Goal: Information Seeking & Learning: Learn about a topic

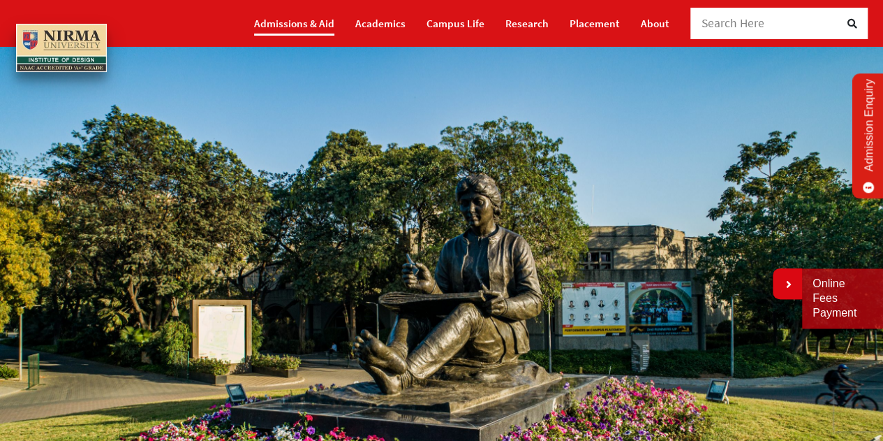
click at [305, 15] on link "Admissions & Aid" at bounding box center [294, 23] width 80 height 24
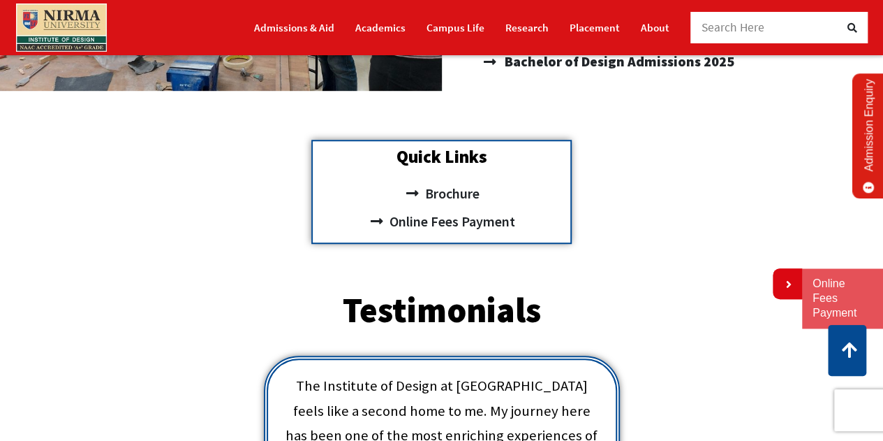
scroll to position [210, 0]
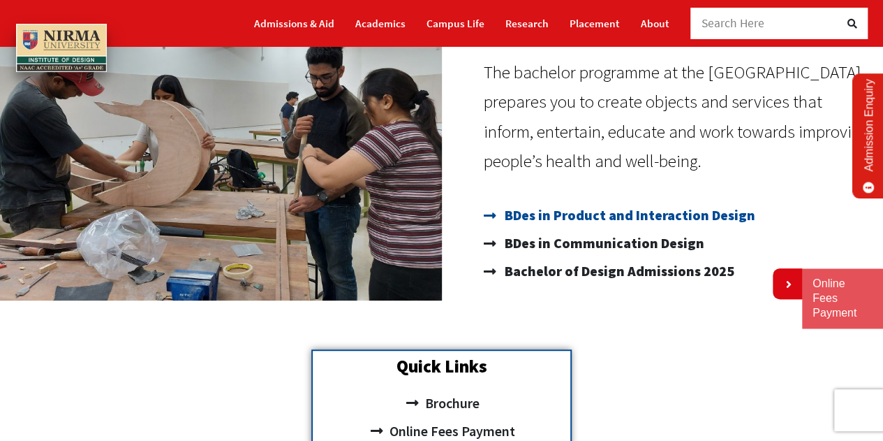
click at [582, 211] on span "BDes in Product and Interaction Design" at bounding box center [628, 215] width 254 height 28
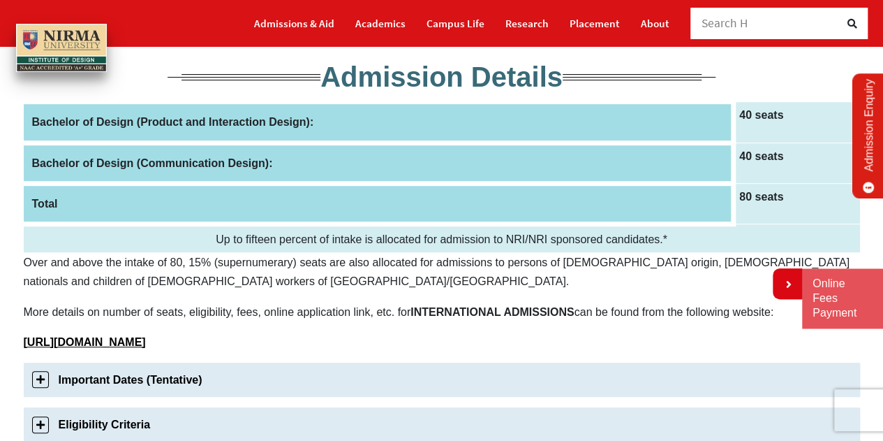
scroll to position [279, 0]
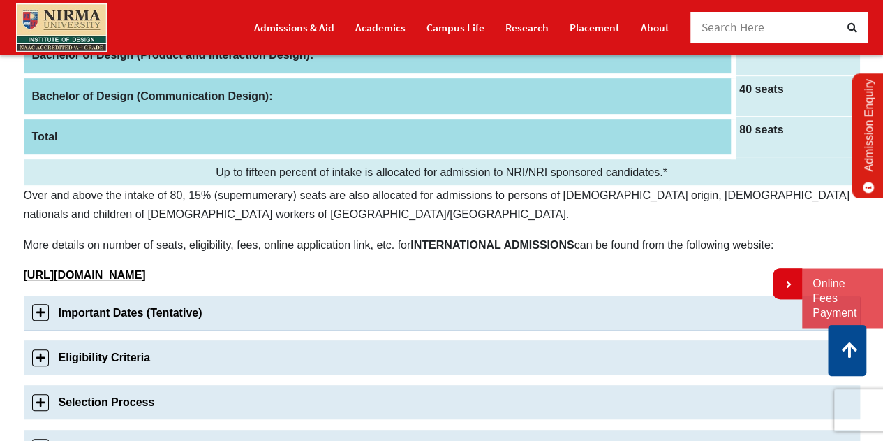
click at [190, 309] on link "Important Dates (Tentative)" at bounding box center [442, 312] width 837 height 34
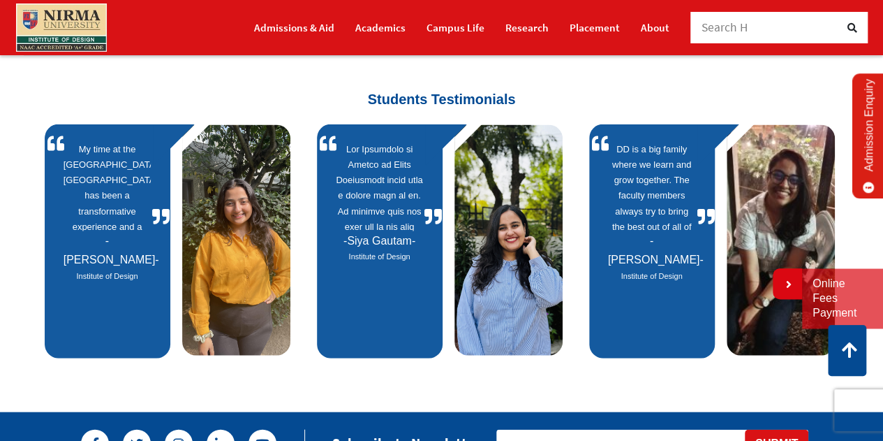
scroll to position [1397, 0]
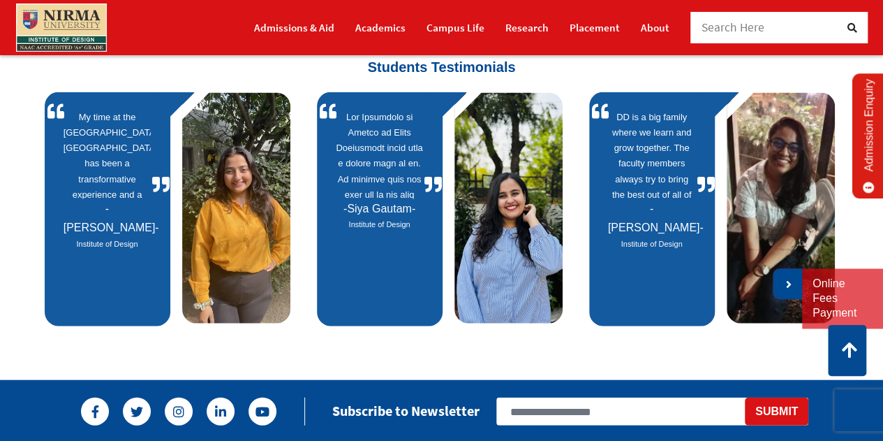
click at [793, 287] on link at bounding box center [787, 283] width 29 height 31
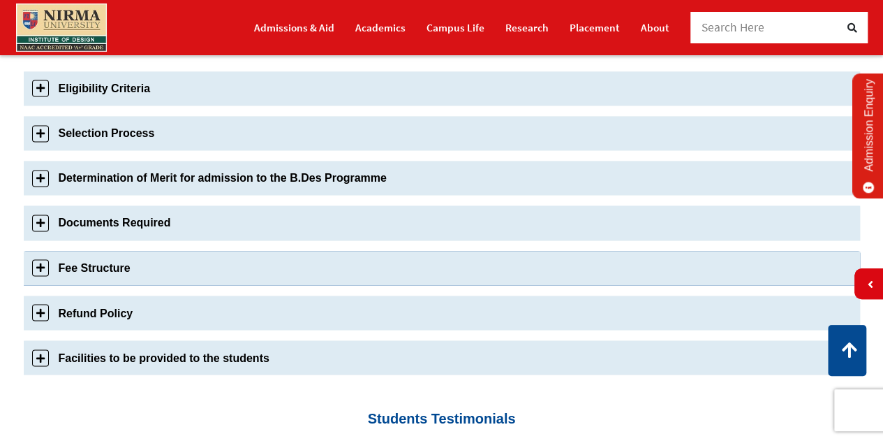
scroll to position [1048, 0]
click at [68, 272] on link "Fee Structure" at bounding box center [442, 267] width 837 height 34
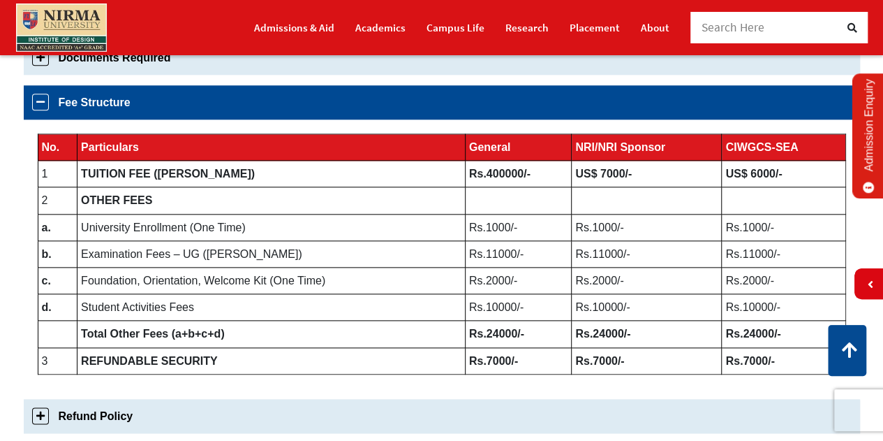
scroll to position [853, 0]
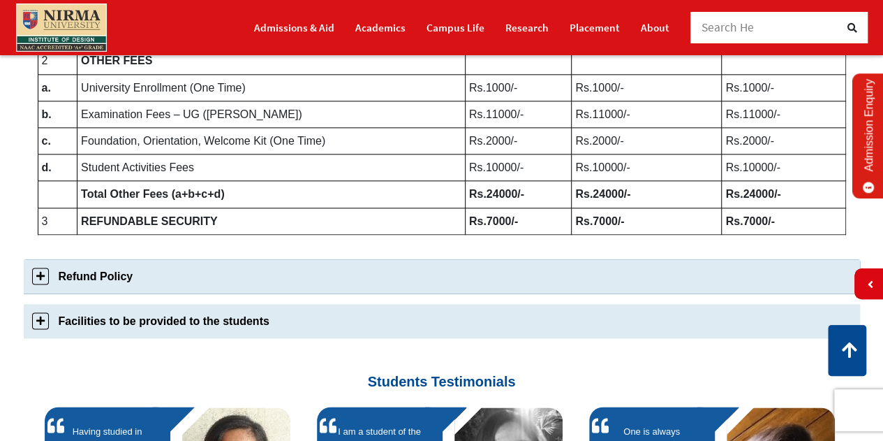
click at [251, 277] on link "Refund Policy" at bounding box center [442, 276] width 837 height 34
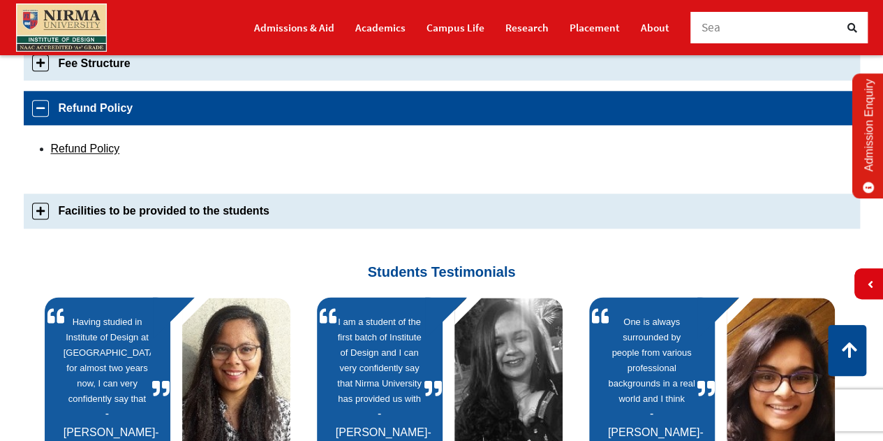
scroll to position [758, 0]
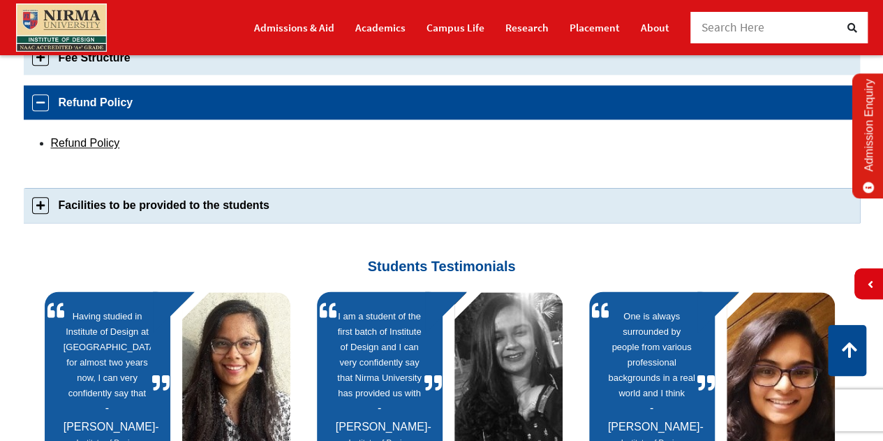
click at [135, 210] on link "Facilities to be provided to the students" at bounding box center [442, 205] width 837 height 34
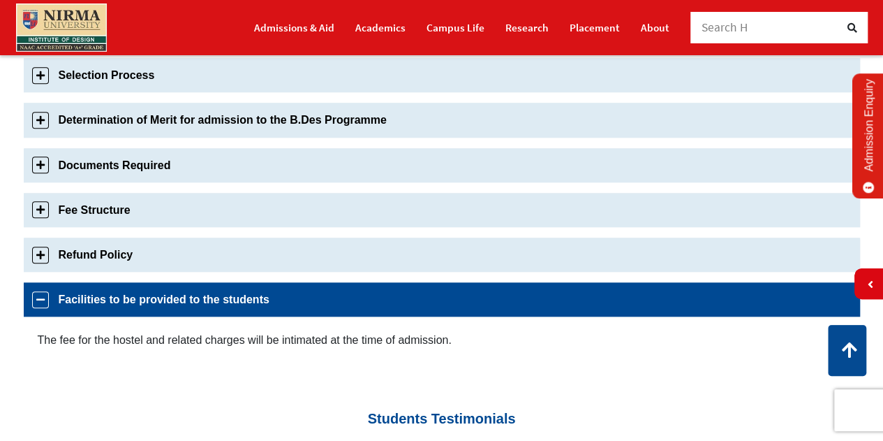
scroll to position [524, 0]
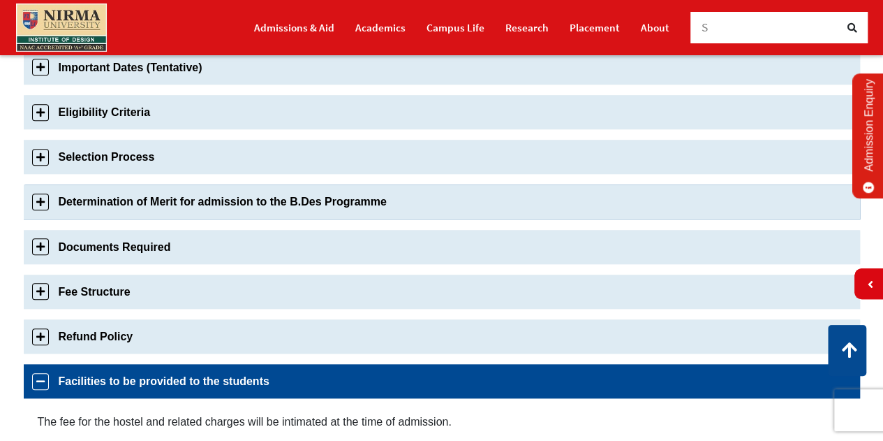
click at [193, 204] on link "Determination of Merit for admission to the B.Des Programme" at bounding box center [442, 201] width 837 height 34
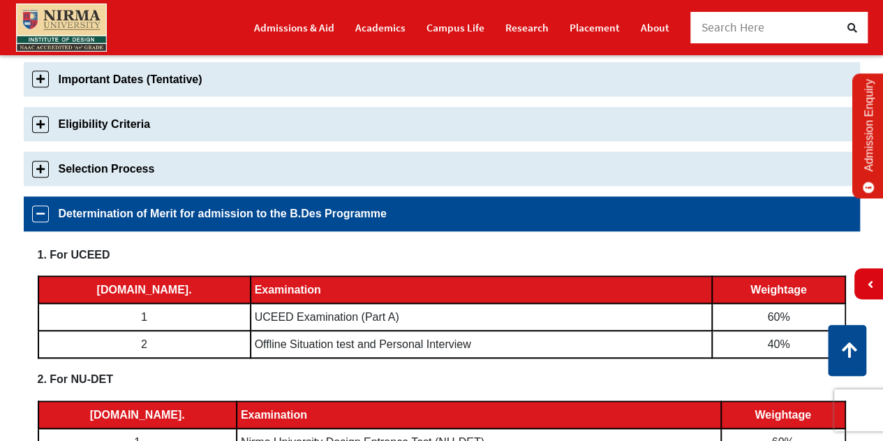
scroll to position [485, 0]
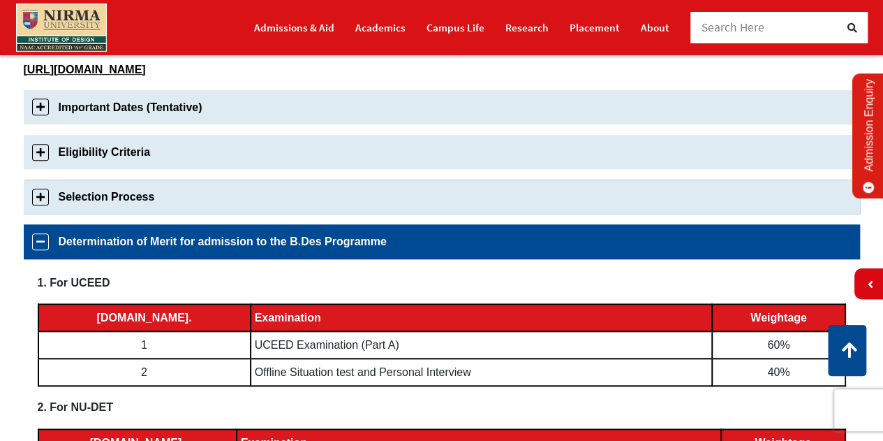
click at [248, 191] on link "Selection Process" at bounding box center [442, 196] width 837 height 34
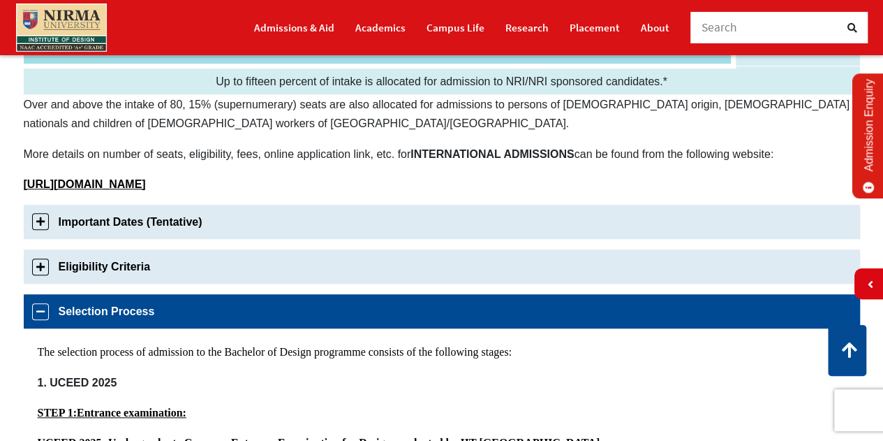
scroll to position [370, 0]
click at [147, 262] on link "Eligibility Criteria" at bounding box center [442, 266] width 837 height 34
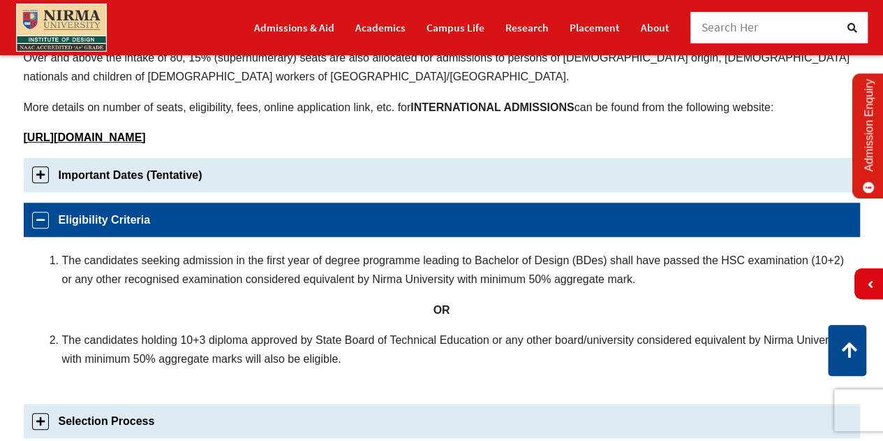
scroll to position [395, 0]
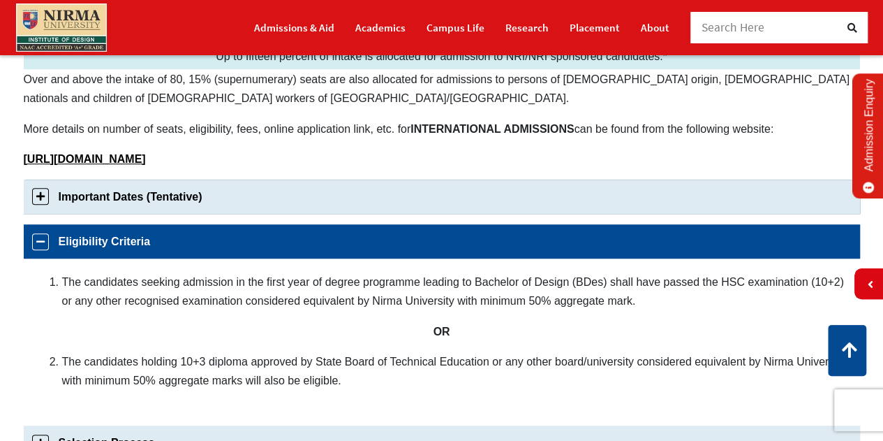
click at [231, 203] on link "Important Dates (Tentative)" at bounding box center [442, 196] width 837 height 34
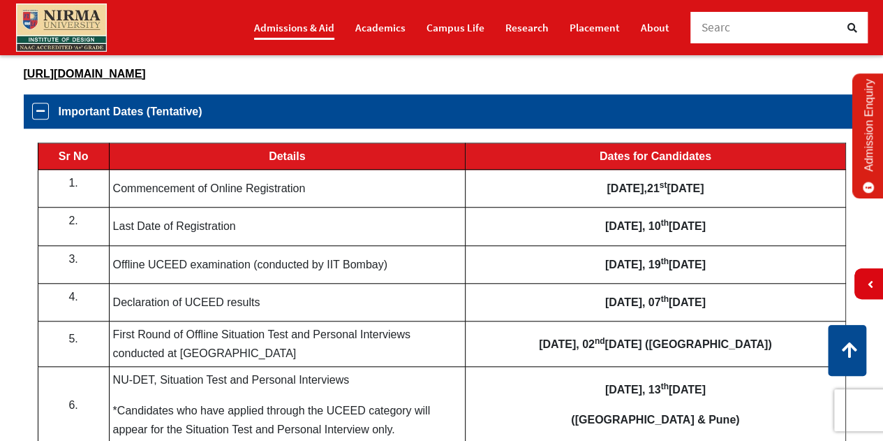
scroll to position [490, 0]
